Goal: Find contact information: Find contact information

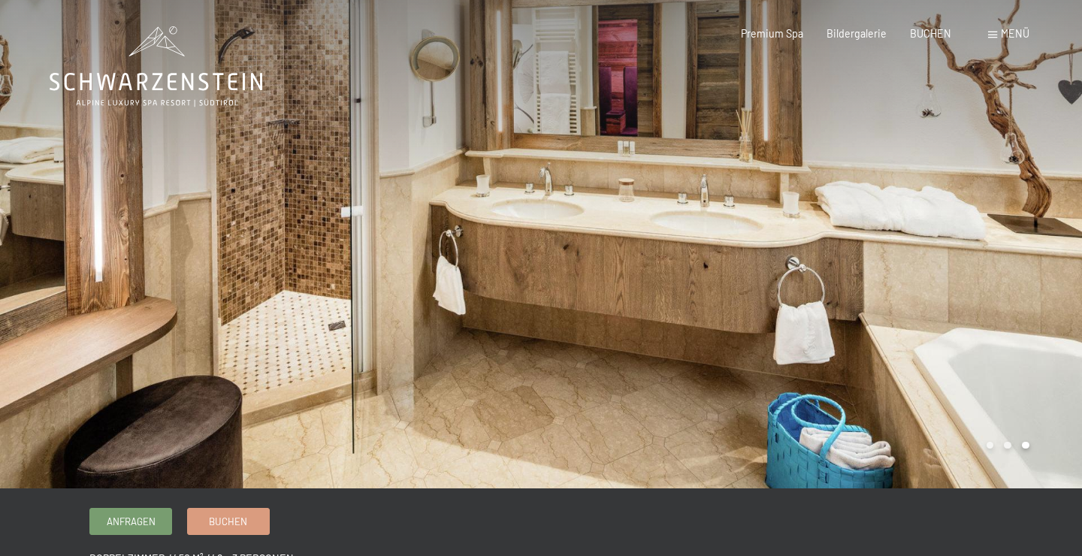
click at [997, 36] on span at bounding box center [992, 35] width 9 height 7
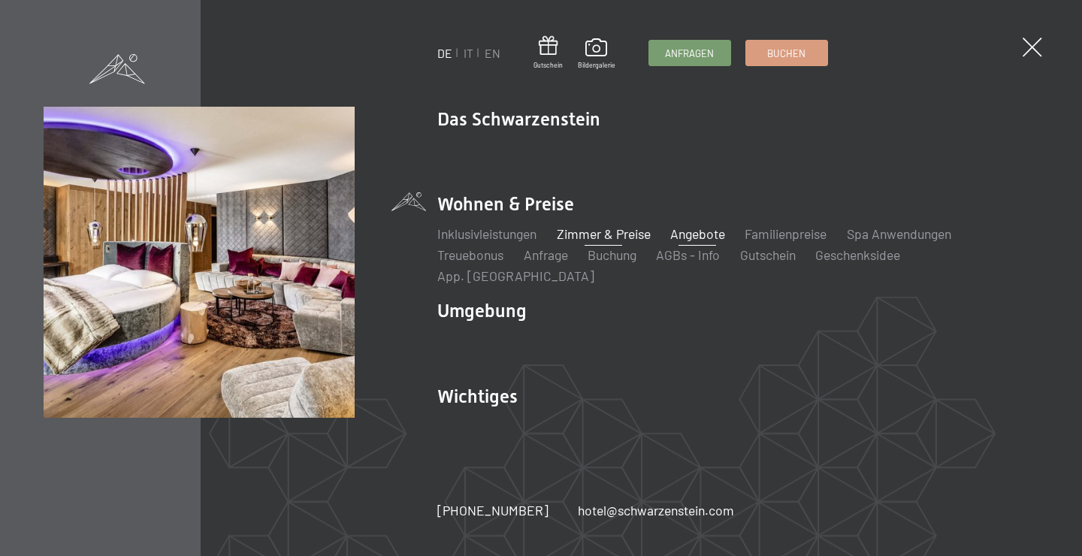
click at [678, 242] on link "Angebote" at bounding box center [697, 233] width 55 height 17
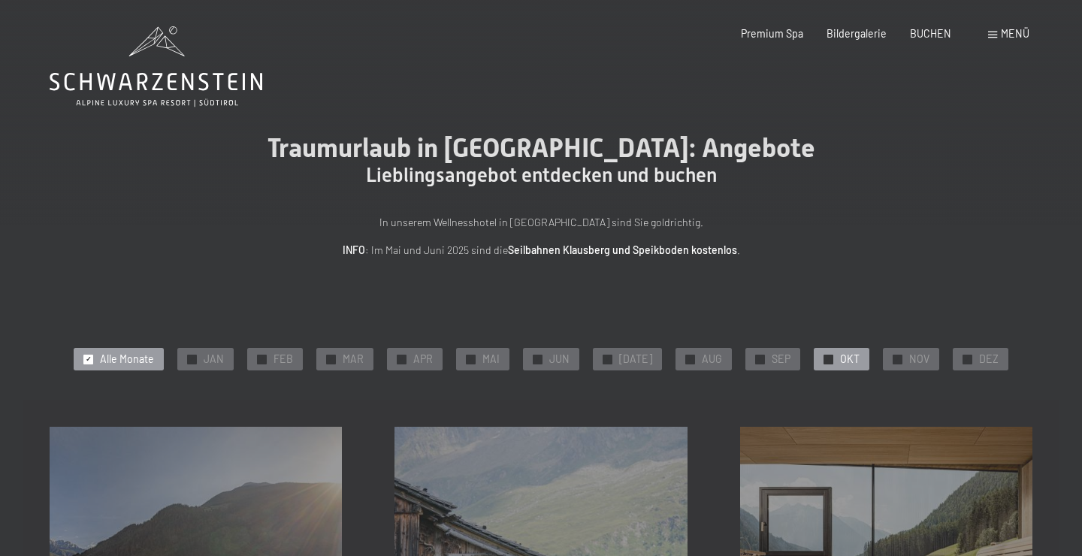
click at [824, 355] on div at bounding box center [829, 360] width 10 height 10
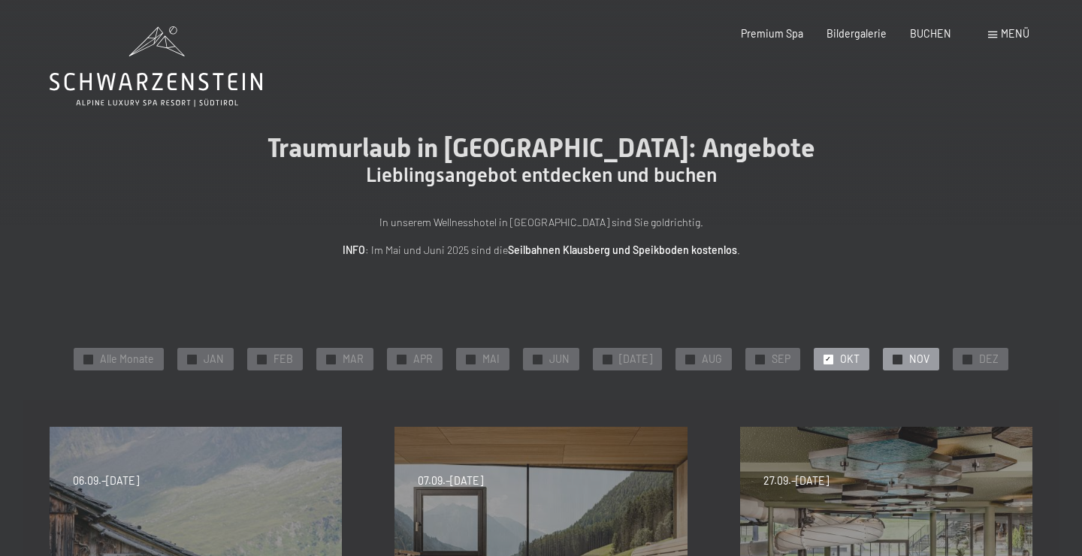
click at [894, 356] on span "✓" at bounding box center [897, 359] width 6 height 9
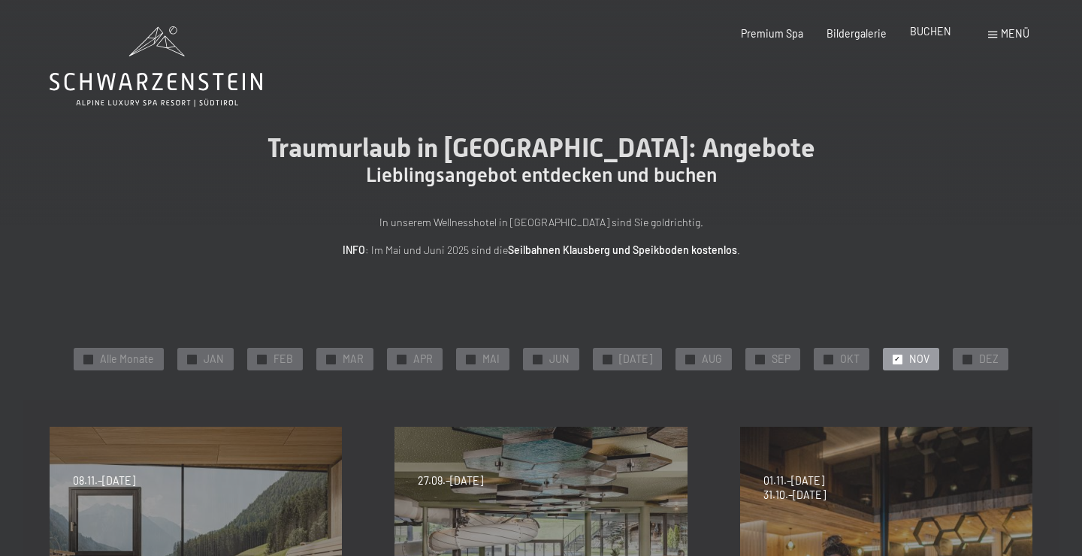
click at [926, 32] on span "BUCHEN" at bounding box center [930, 31] width 41 height 13
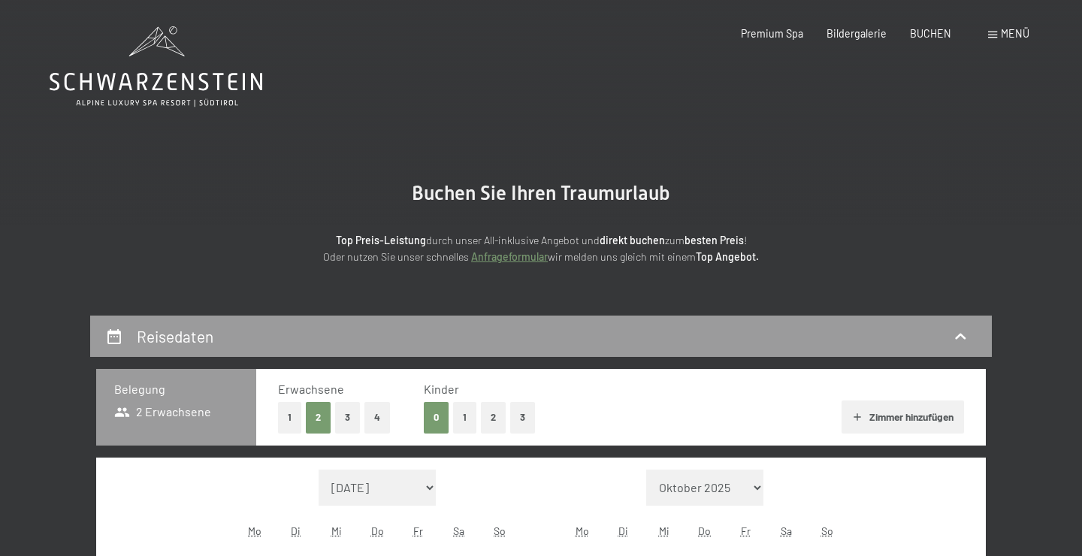
click at [1015, 29] on span "Menü" at bounding box center [1015, 33] width 29 height 13
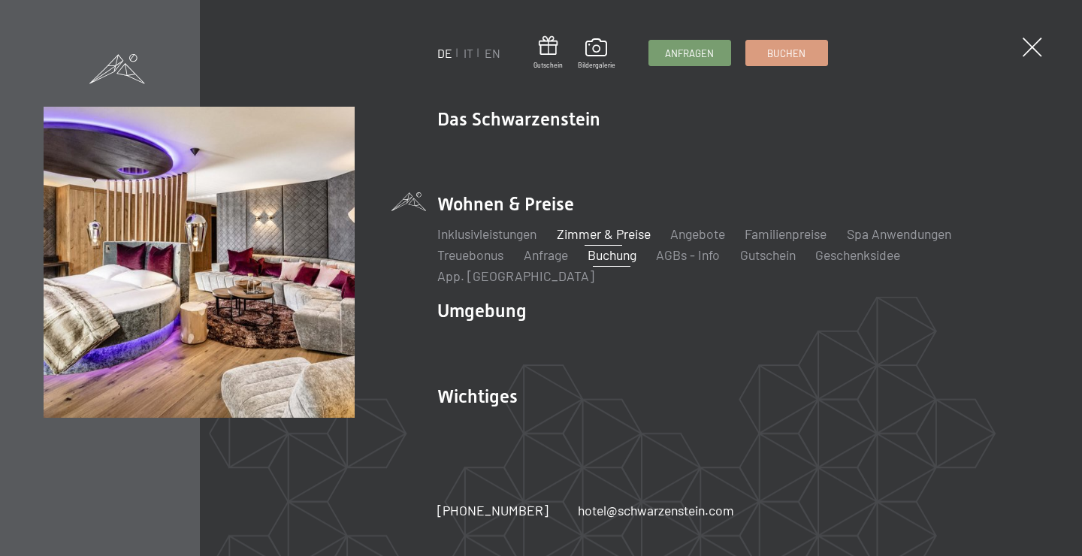
click at [598, 242] on link "Zimmer & Preise" at bounding box center [604, 233] width 94 height 17
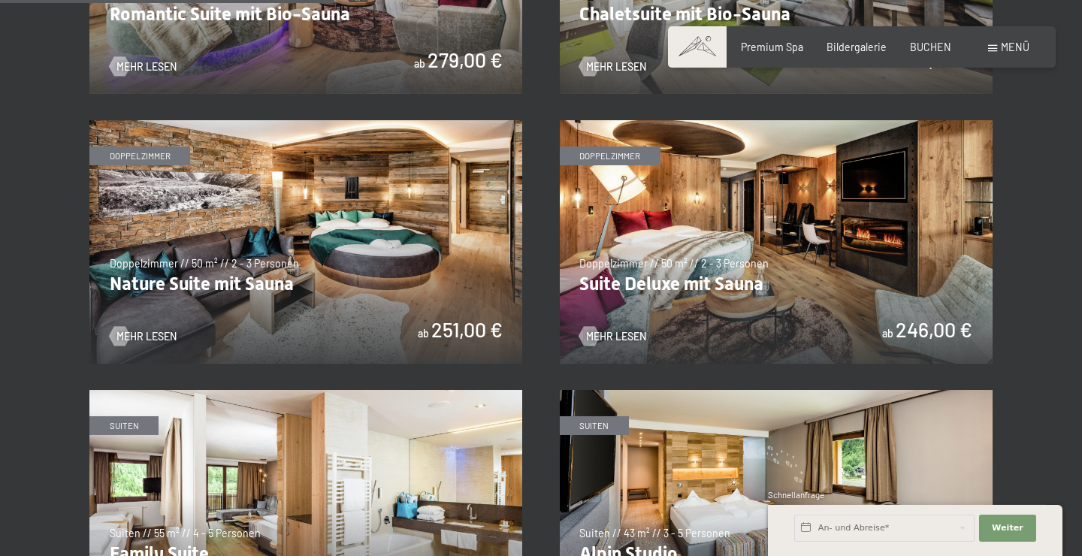
scroll to position [1298, 0]
drag, startPoint x: 110, startPoint y: 289, endPoint x: 286, endPoint y: 289, distance: 175.8
click at [286, 289] on img at bounding box center [305, 241] width 433 height 243
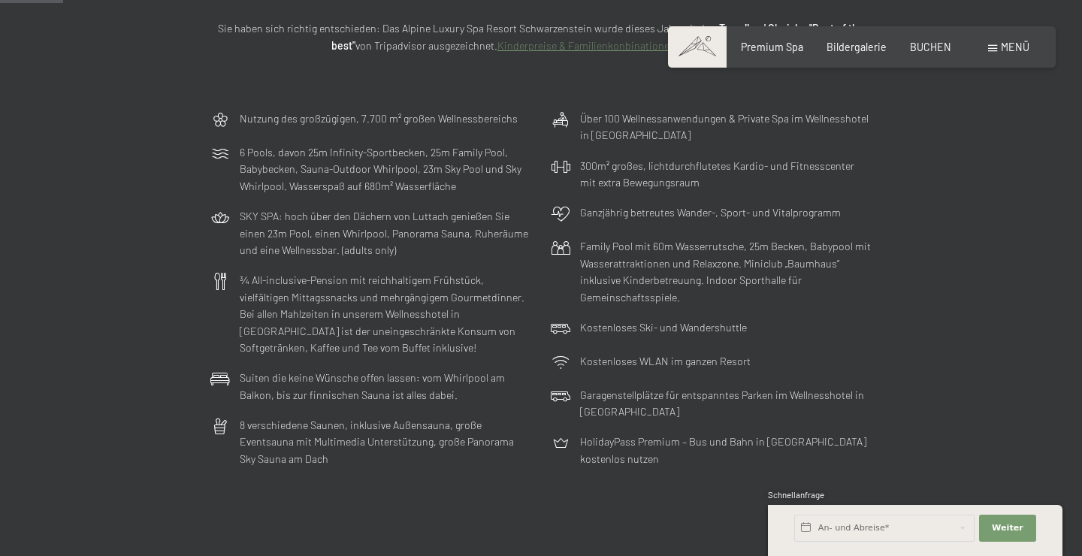
scroll to position [0, 0]
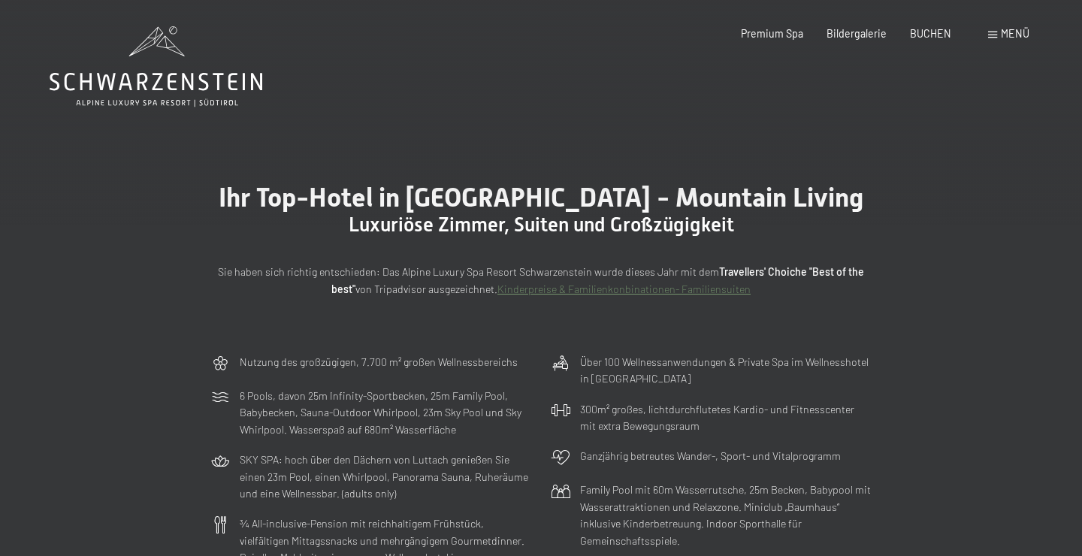
click at [1011, 29] on span "Menü" at bounding box center [1015, 33] width 29 height 13
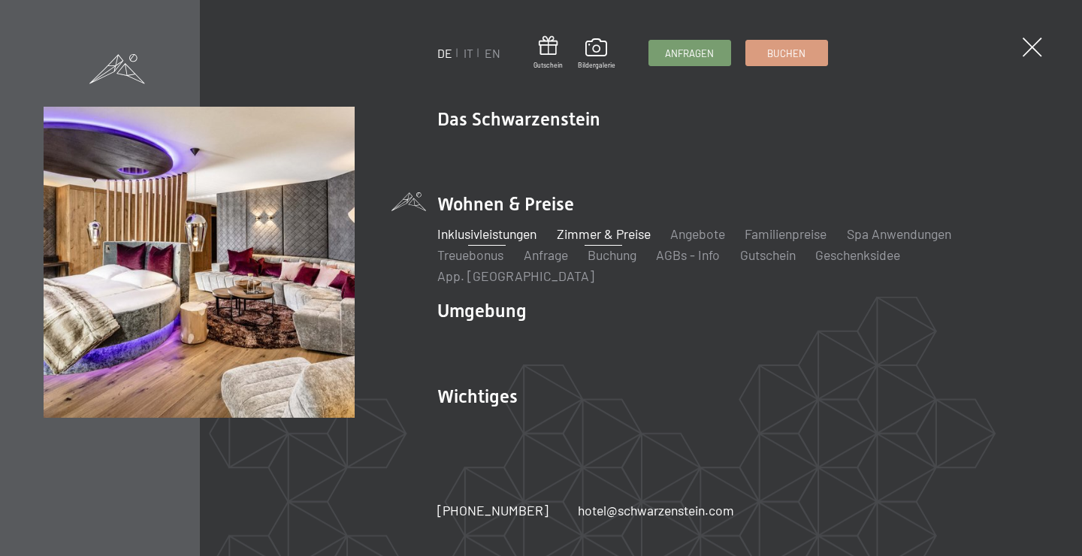
click at [482, 240] on link "Inklusivleistungen" at bounding box center [486, 233] width 99 height 17
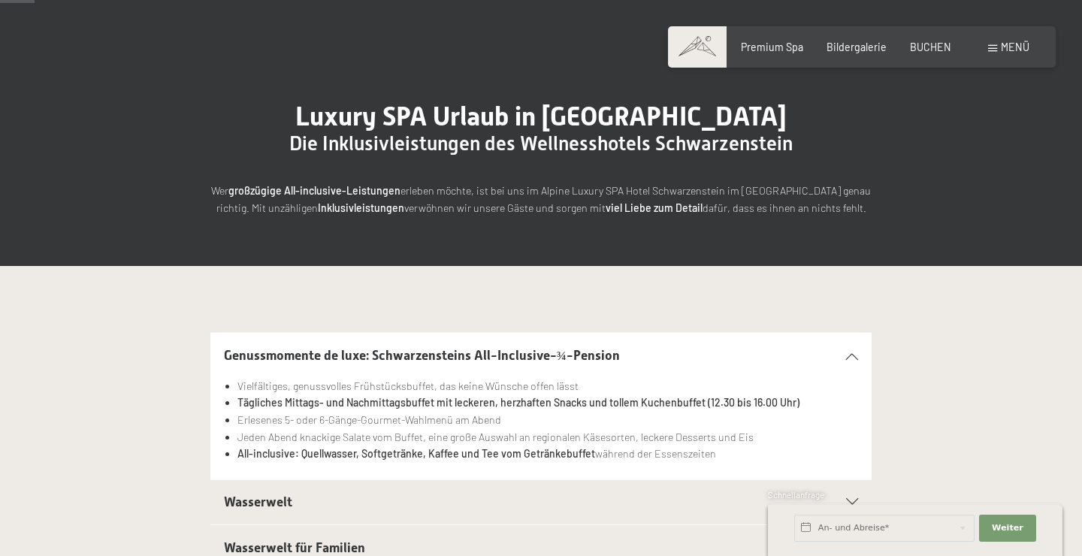
scroll to position [81, 0]
drag, startPoint x: 470, startPoint y: 358, endPoint x: 615, endPoint y: 372, distance: 145.0
click at [615, 372] on div "Genussmomente de luxe: Schwarzensteins All-Inclusive-¾-Pension" at bounding box center [541, 355] width 635 height 45
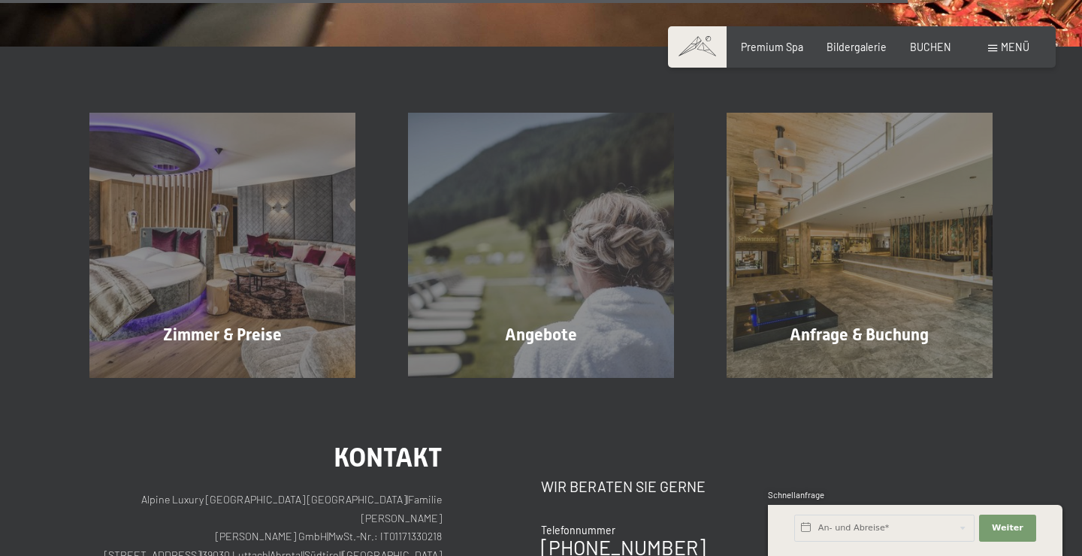
scroll to position [2485, 0]
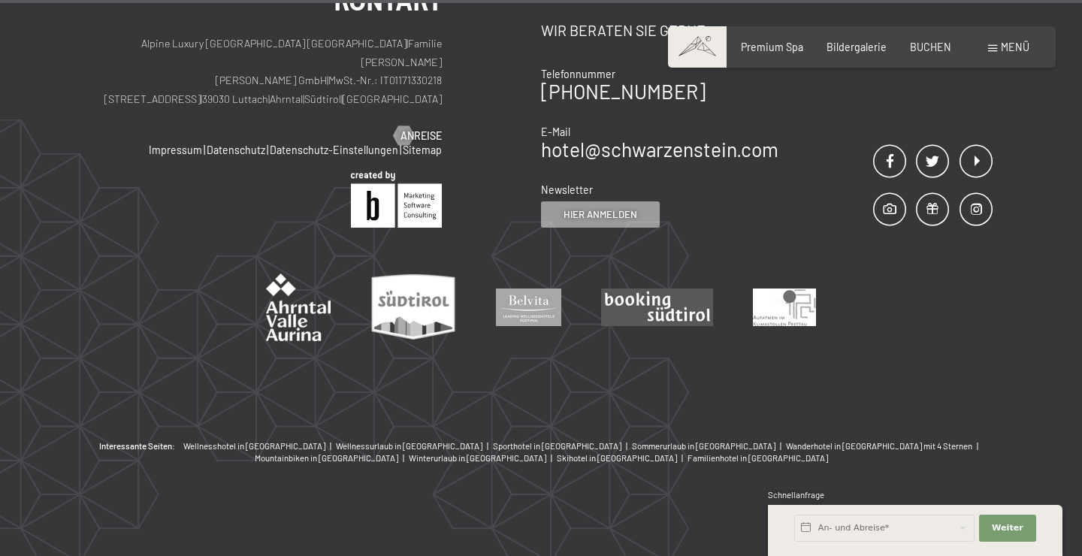
drag, startPoint x: 536, startPoint y: 141, endPoint x: 734, endPoint y: 122, distance: 198.5
click at [734, 122] on div "Kontakt Alpine Luxury SPA Resort SCHWARZENSTEIN | Familie [PERSON_NAME] [PERSON…" at bounding box center [540, 107] width 902 height 239
drag, startPoint x: 756, startPoint y: 177, endPoint x: 778, endPoint y: 155, distance: 31.4
click at [757, 183] on div "Newsletter" at bounding box center [659, 190] width 237 height 15
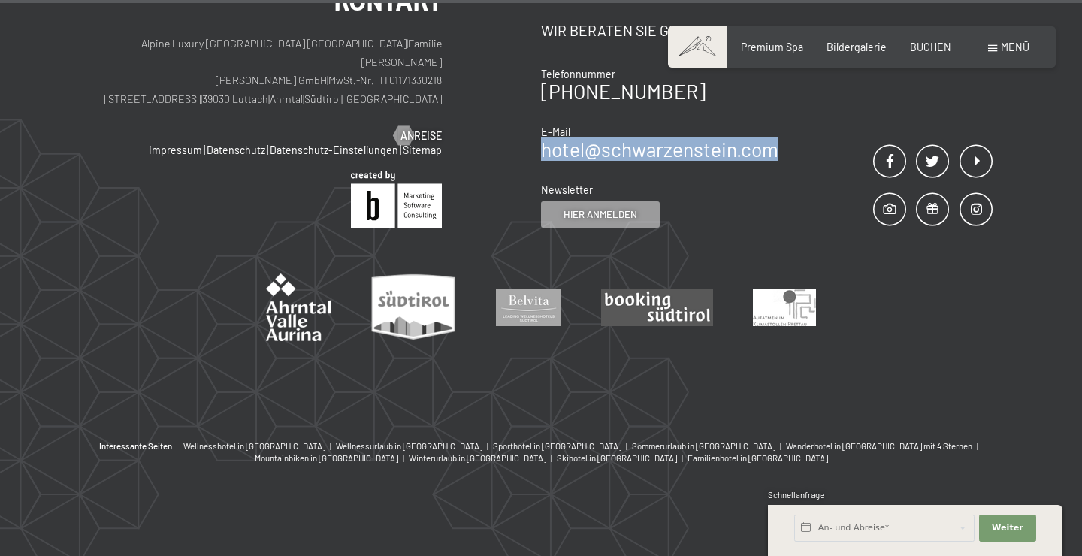
drag, startPoint x: 780, startPoint y: 152, endPoint x: 545, endPoint y: 152, distance: 235.2
click at [545, 152] on div "Kontakt Wir beraten Sie gerne Telefonnummer [PHONE_NUMBER] E-Mail hotel@ no-spa…" at bounding box center [767, 107] width 452 height 239
copy link "hotel@ no-spam. schwarzenstein. no-spam. com"
